Goal: Task Accomplishment & Management: Manage account settings

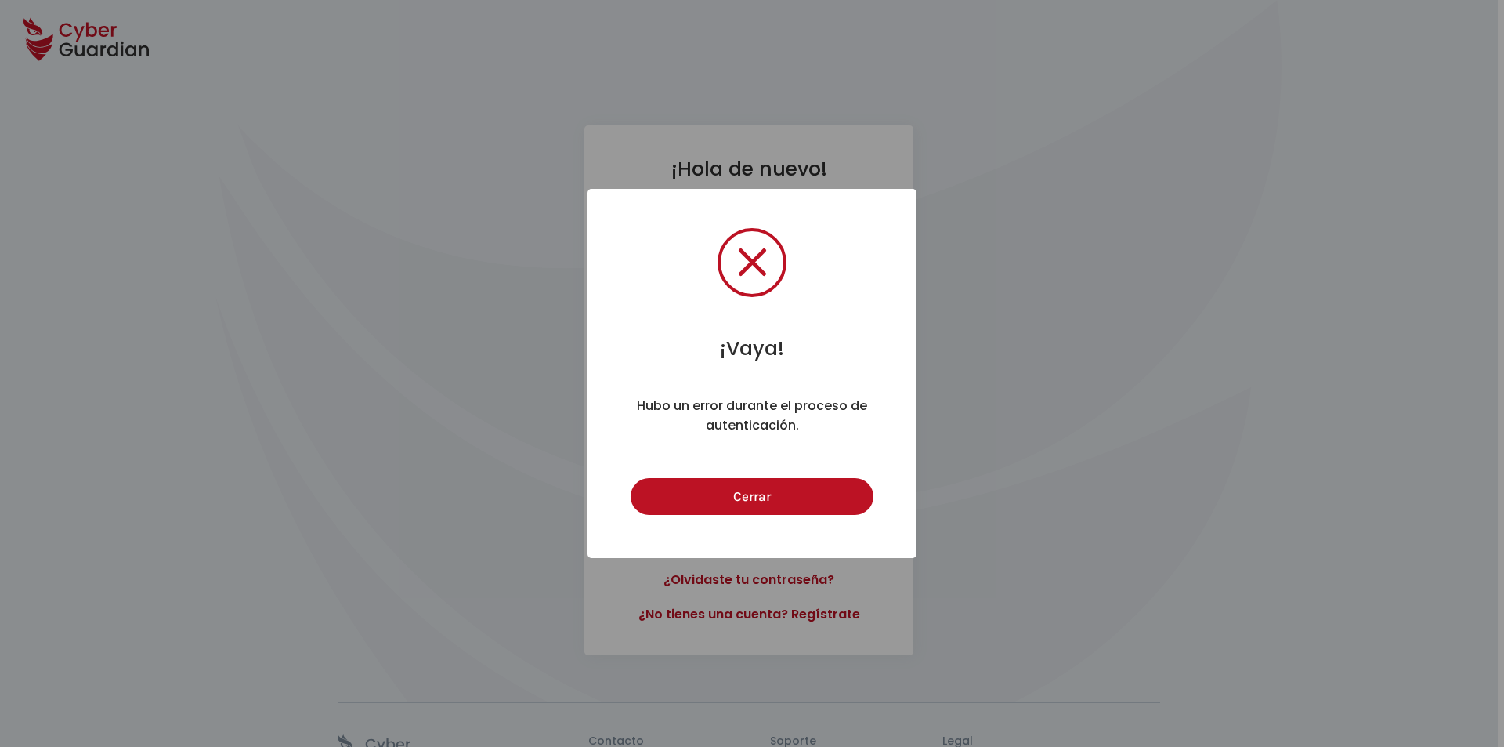
click at [631, 478] on button "Cerrar" at bounding box center [752, 496] width 242 height 37
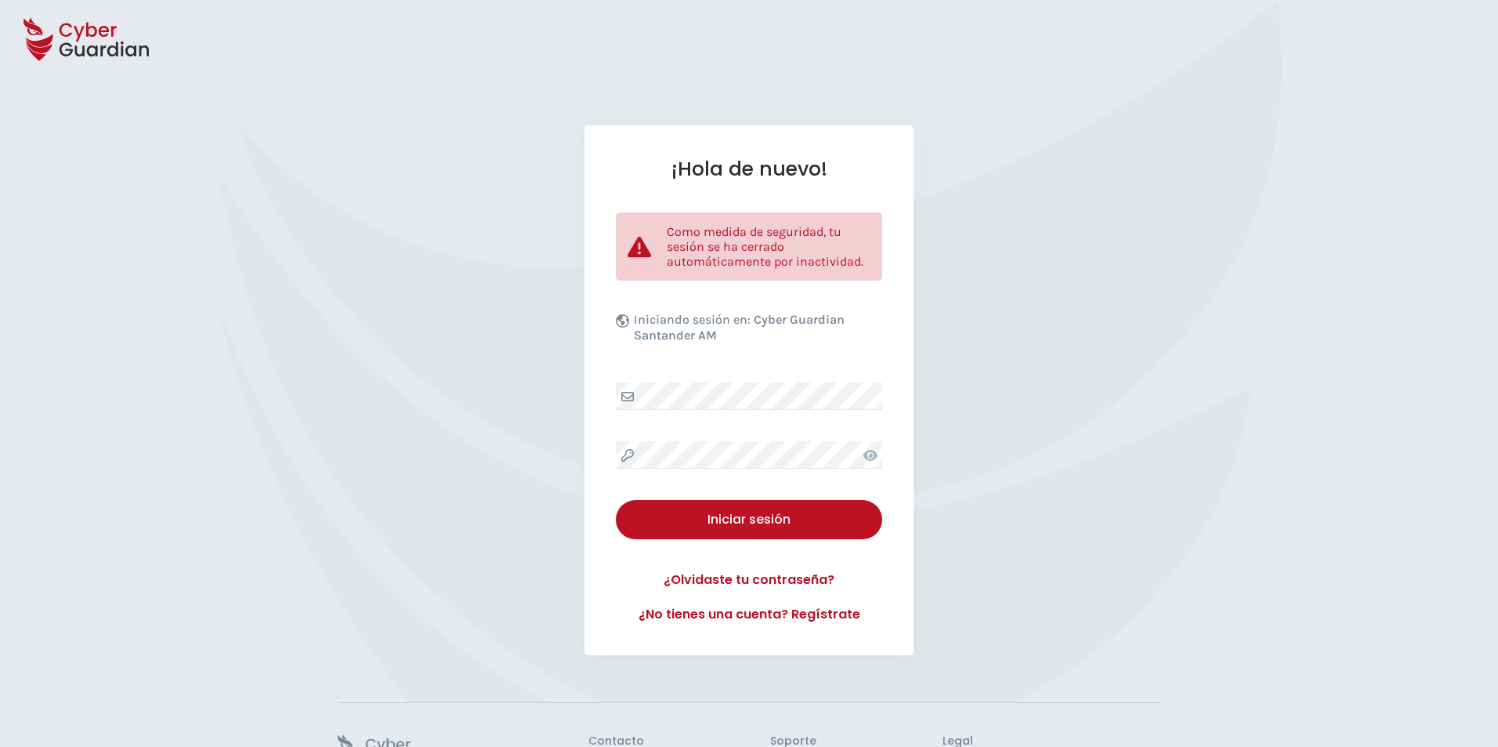
click at [878, 455] on div "¡Hola de nuevo! Como medida de seguridad, tu sesión se ha cerrado automáticamen…" at bounding box center [748, 390] width 329 height 530
drag, startPoint x: 877, startPoint y: 455, endPoint x: 859, endPoint y: 461, distance: 19.8
click at [875, 455] on div at bounding box center [871, 454] width 24 height 27
